Goal: Information Seeking & Learning: Find specific fact

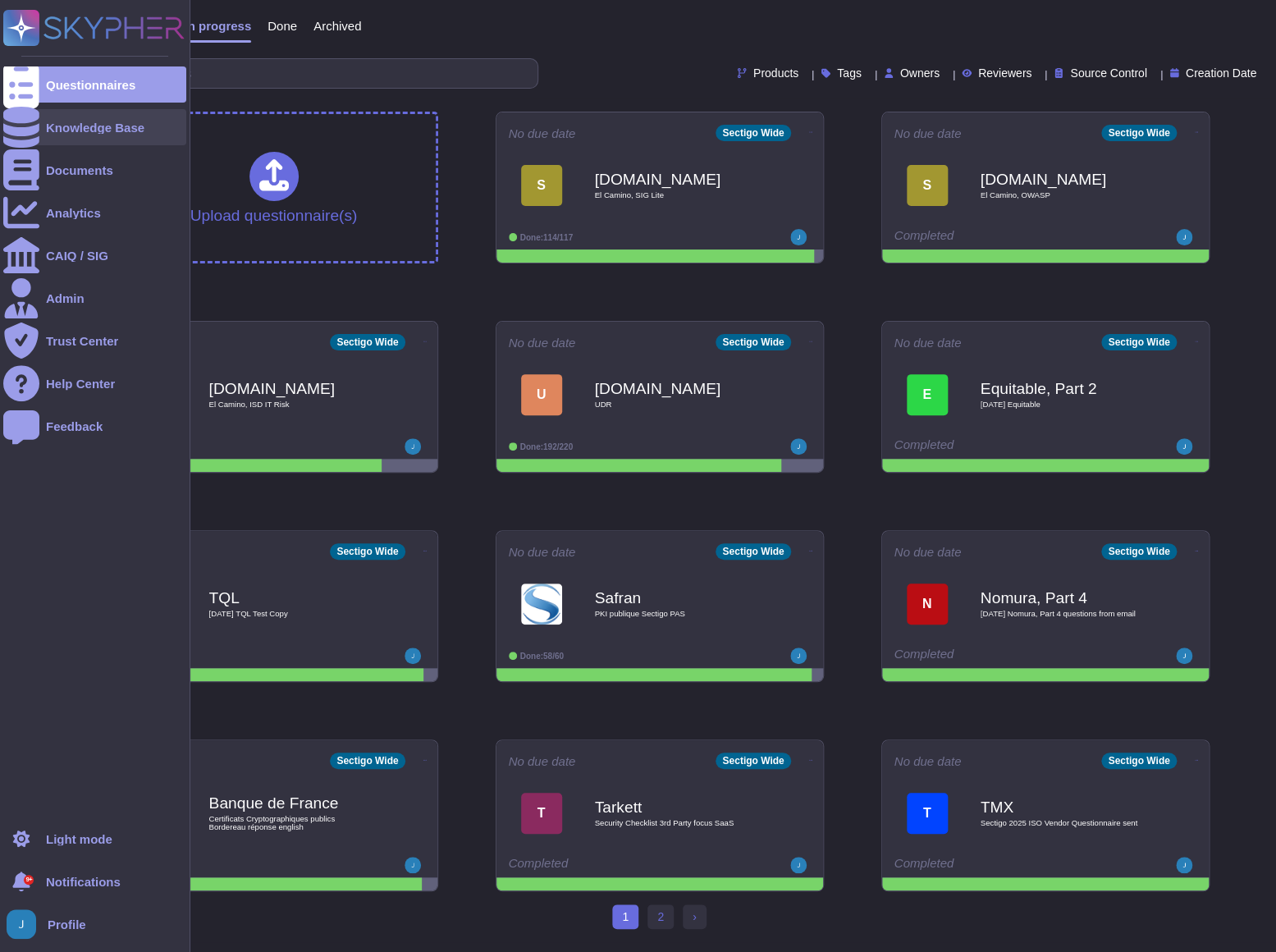
click at [78, 122] on div "Knowledge Base" at bounding box center [94, 128] width 98 height 12
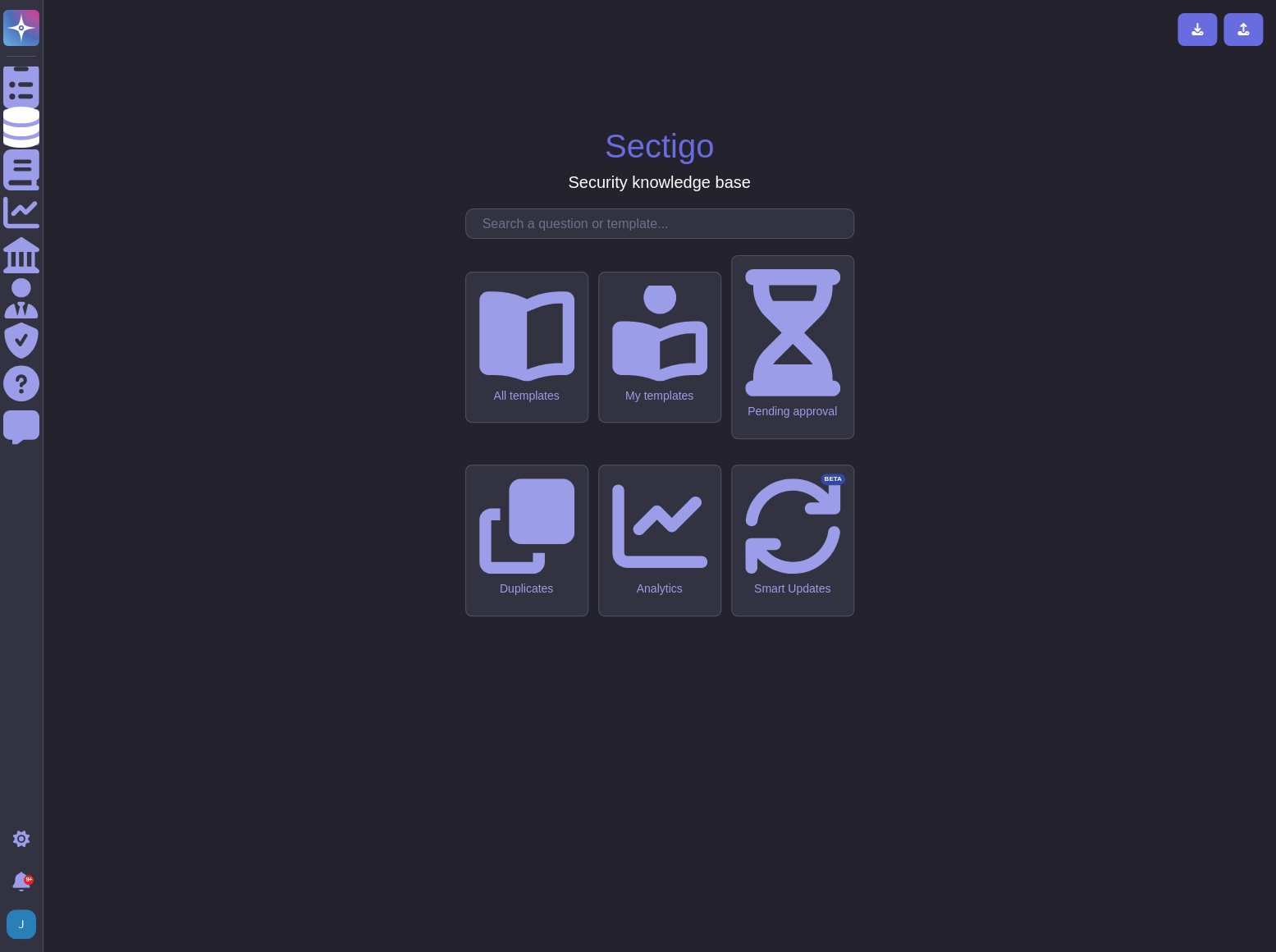
click at [517, 238] on input "text" at bounding box center [664, 223] width 379 height 29
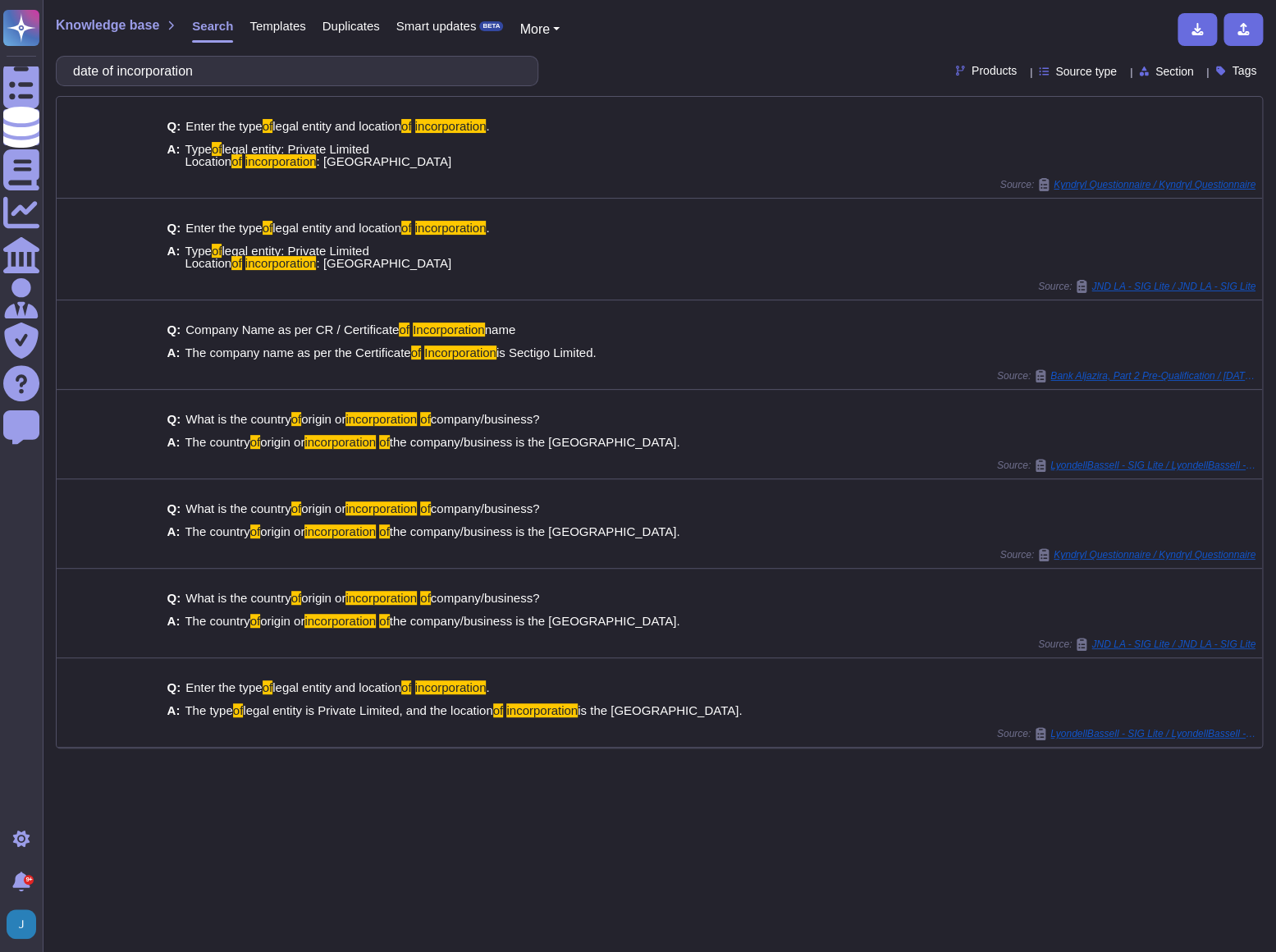
click at [174, 65] on input "date of incorporation" at bounding box center [292, 70] width 457 height 29
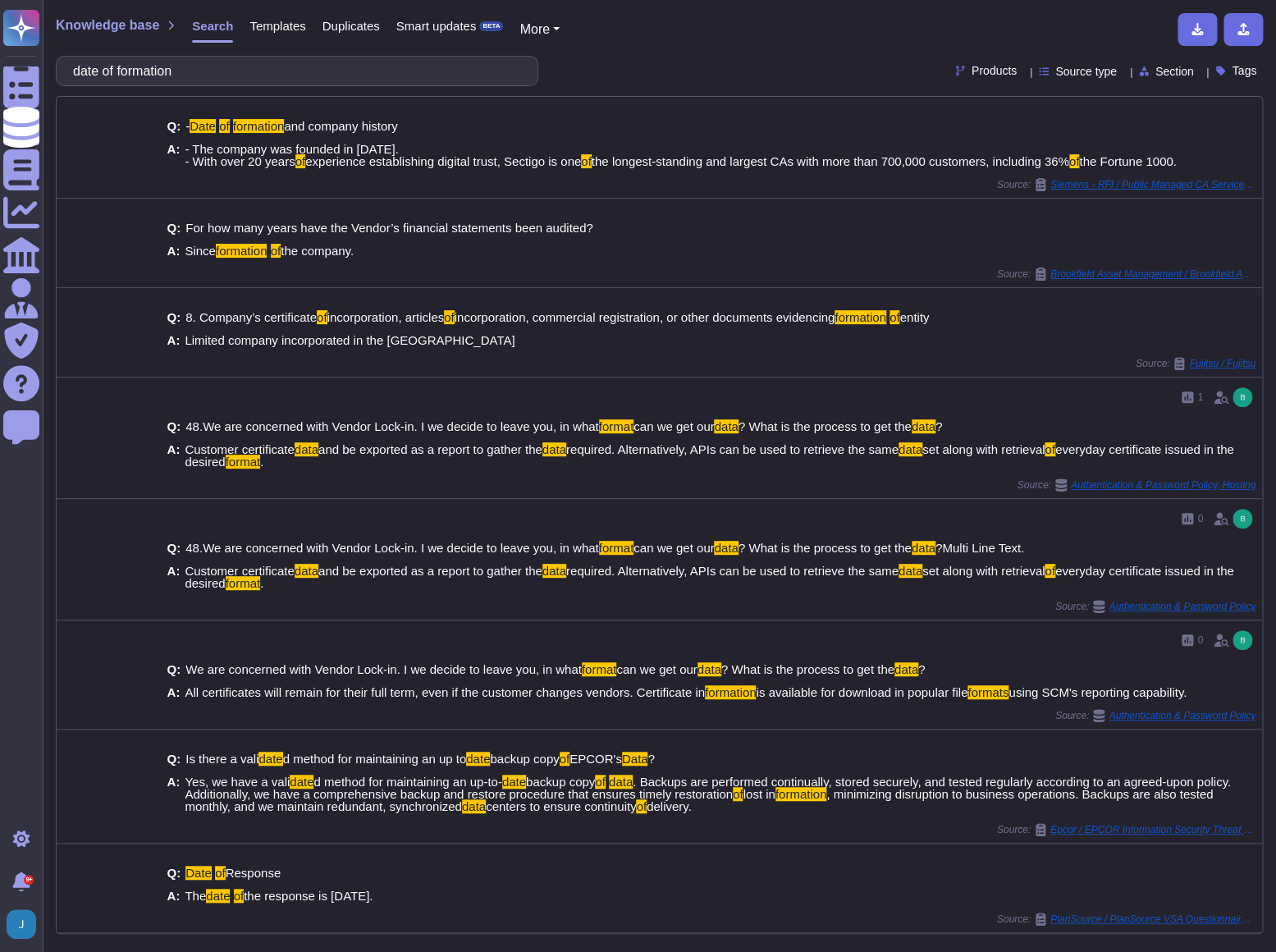
drag, startPoint x: 196, startPoint y: 68, endPoint x: 75, endPoint y: 55, distance: 121.7
click at [75, 55] on div "date of formation" at bounding box center [296, 70] width 482 height 31
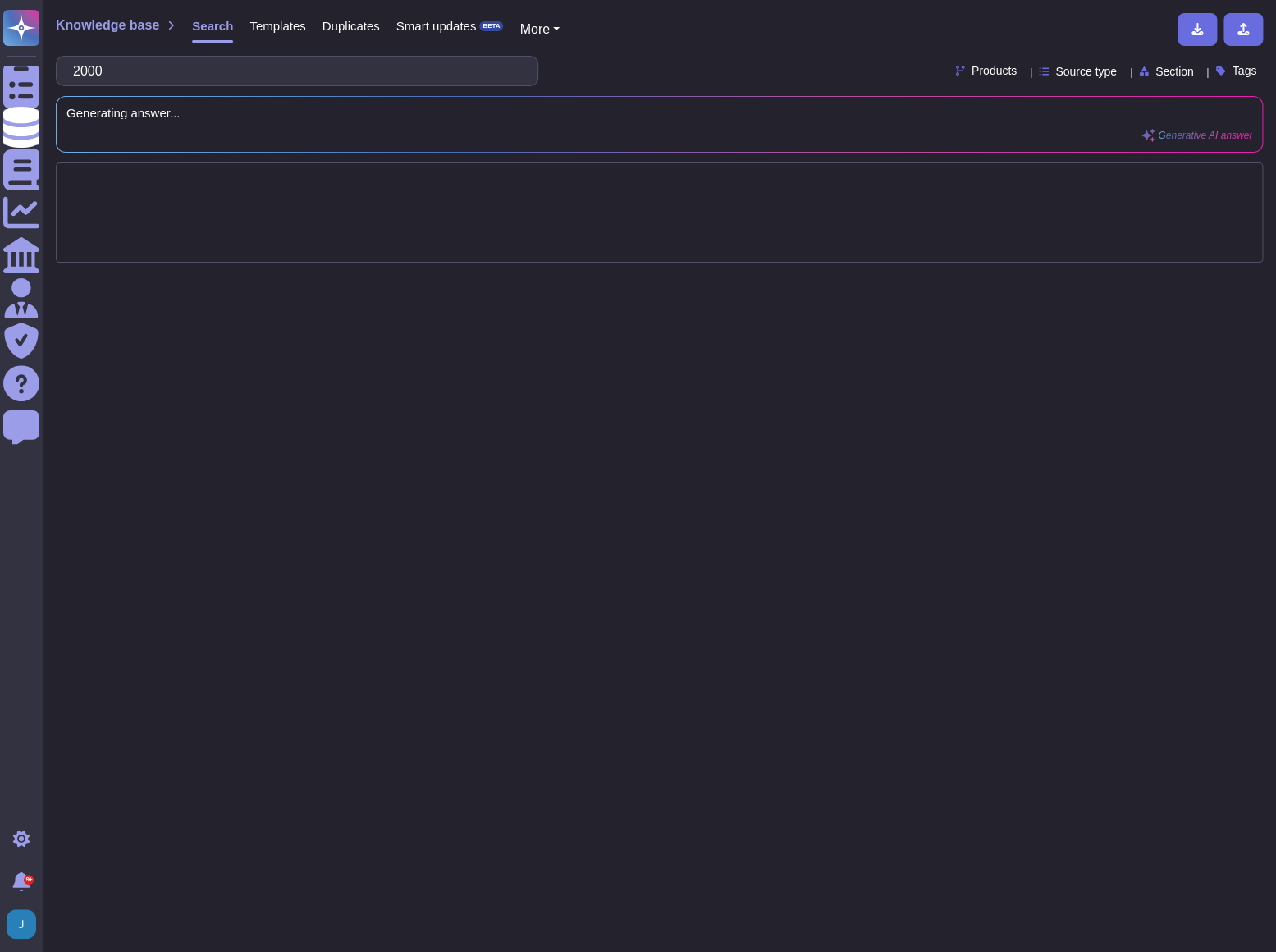
type input "2000"
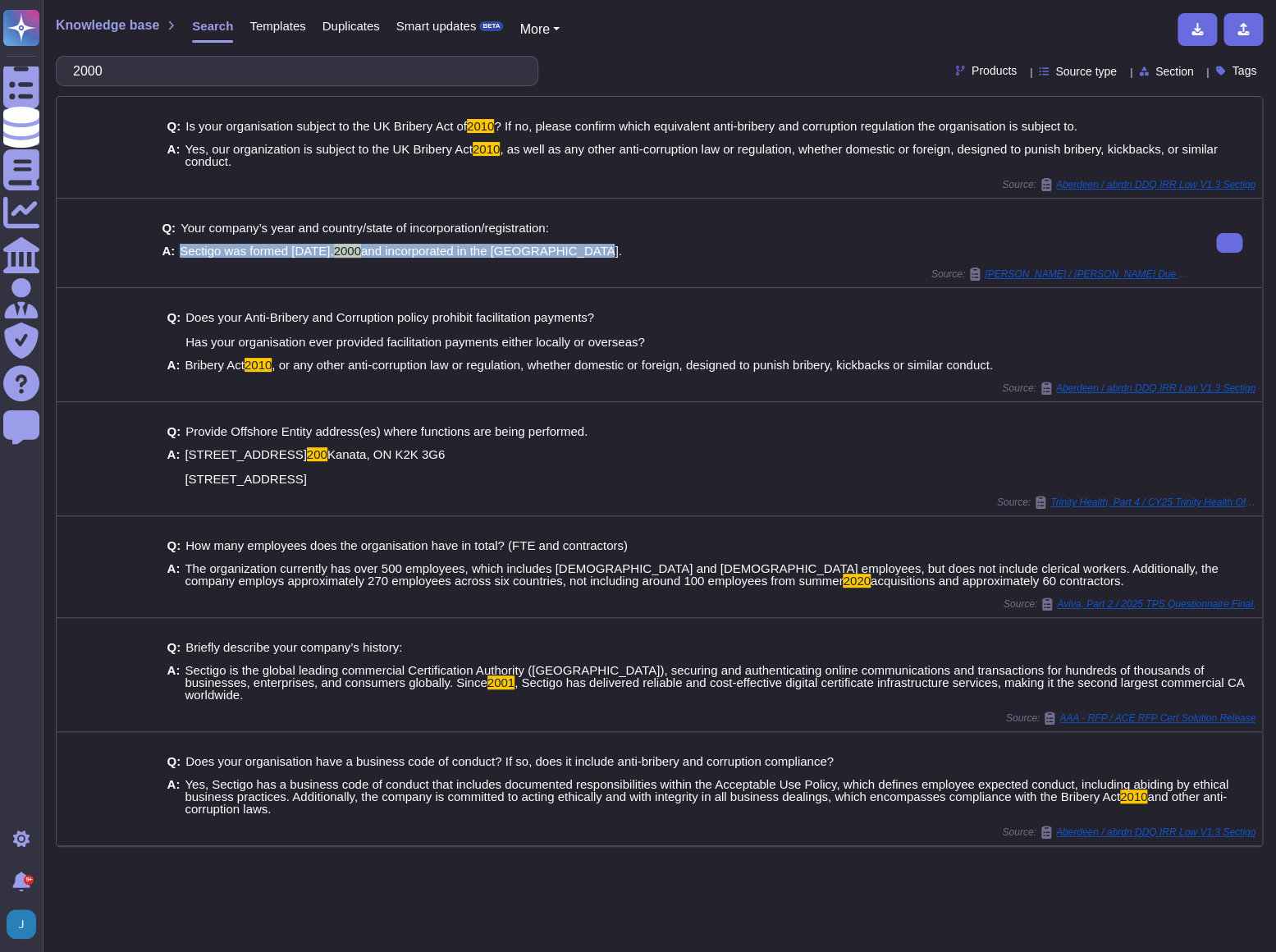
drag, startPoint x: 620, startPoint y: 249, endPoint x: 175, endPoint y: 247, distance: 445.0
click at [175, 247] on div "A: Sectigo was formed [DATE] and incorporated in the [GEOGRAPHIC_DATA]." at bounding box center [676, 251] width 1028 height 12
copy span "Sectigo was formed [DATE] and incorporated in the [GEOGRAPHIC_DATA]."
